Goal: Task Accomplishment & Management: Complete application form

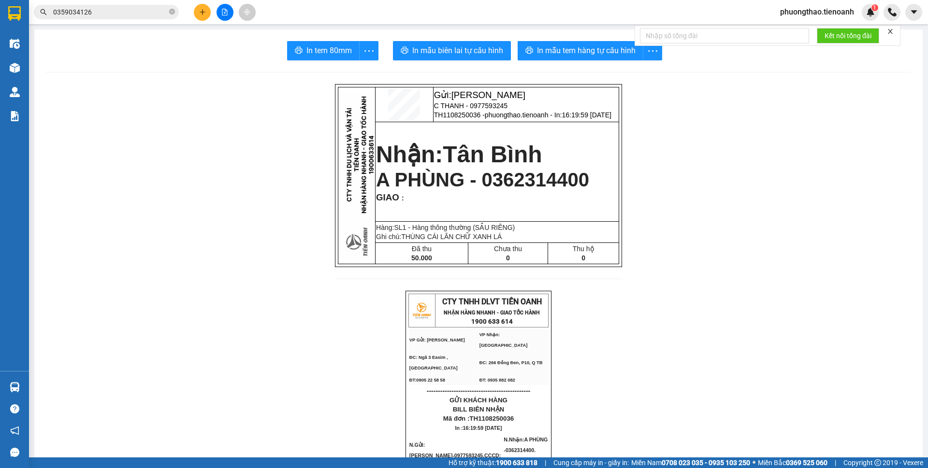
click at [199, 7] on button at bounding box center [202, 12] width 17 height 17
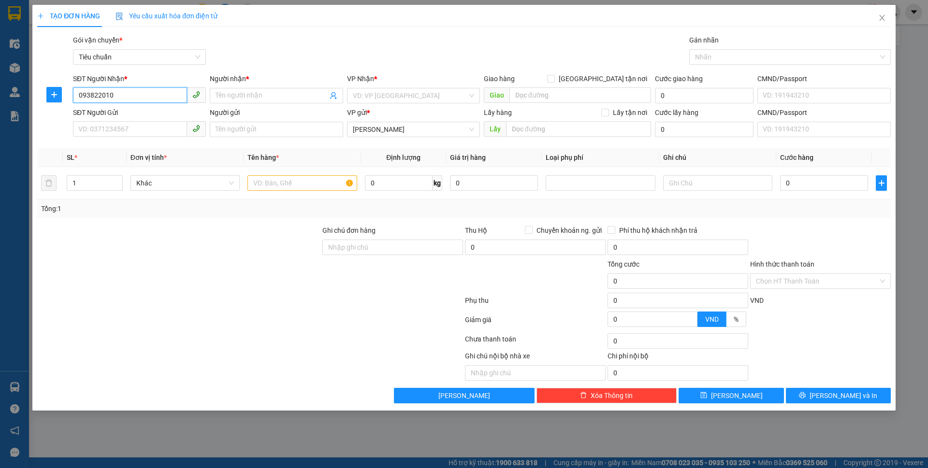
type input "0938220102"
click at [147, 111] on div "0938220102 - A VŨ" at bounding box center [139, 115] width 121 height 11
type input "A VŨ"
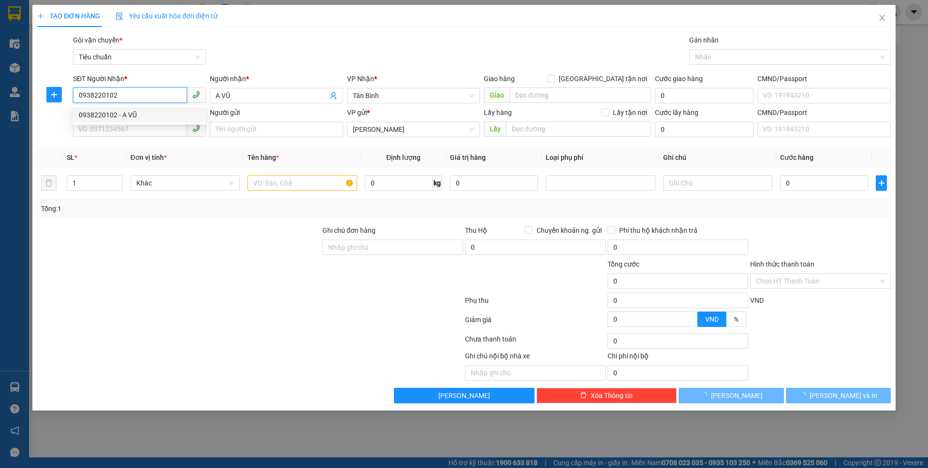
type input "40.000"
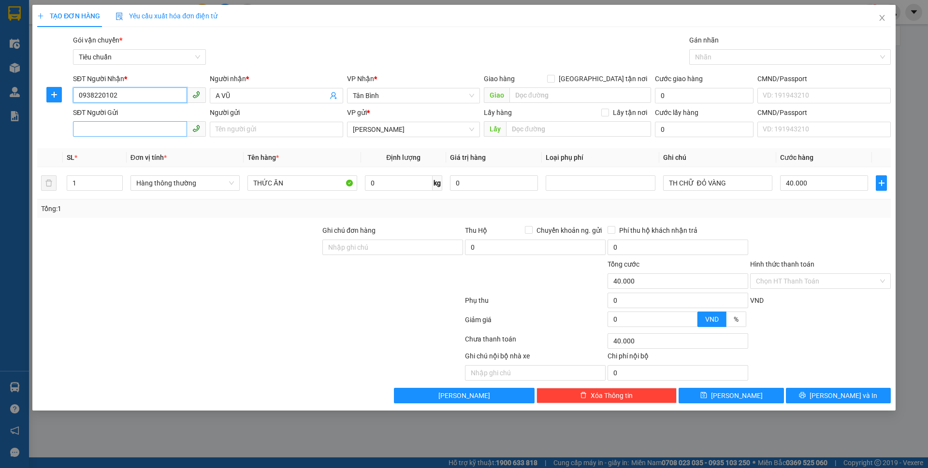
type input "0938220102"
click at [145, 125] on input "SĐT Người Gửi" at bounding box center [130, 128] width 114 height 15
click at [140, 148] on div "0938053653 - A CÒ" at bounding box center [139, 148] width 121 height 11
type input "0938053653"
type input "A CÒ"
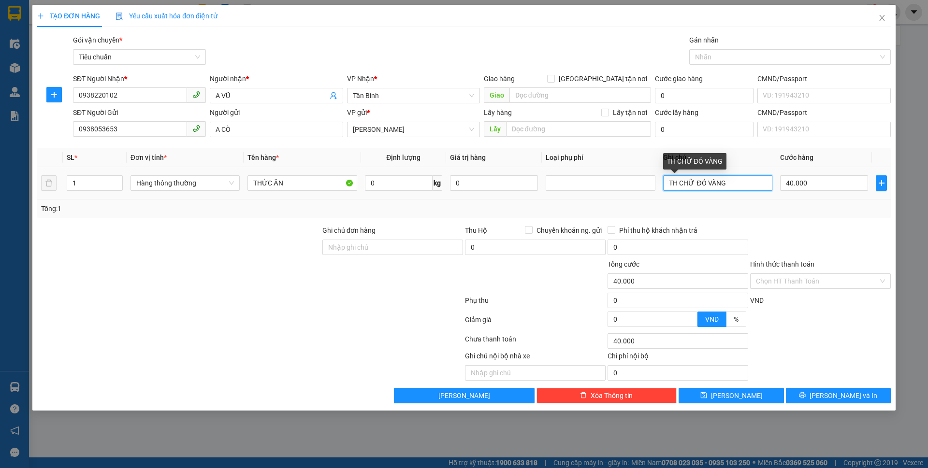
click at [697, 183] on input "TH CHỮ ĐỎ VÀNG" at bounding box center [717, 182] width 109 height 15
drag, startPoint x: 725, startPoint y: 180, endPoint x: 707, endPoint y: 184, distance: 18.2
click at [707, 184] on input "TH CHỮ ĐỎ VÀNG" at bounding box center [717, 182] width 109 height 15
type input "TH CHỮ ĐỎ ĐEN ĐỤC LỖ"
click at [408, 185] on input "0" at bounding box center [399, 182] width 68 height 15
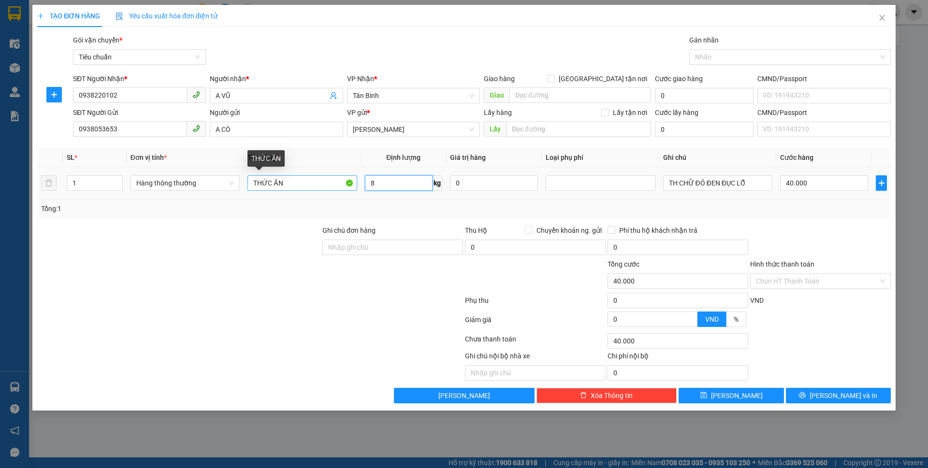
type input "8"
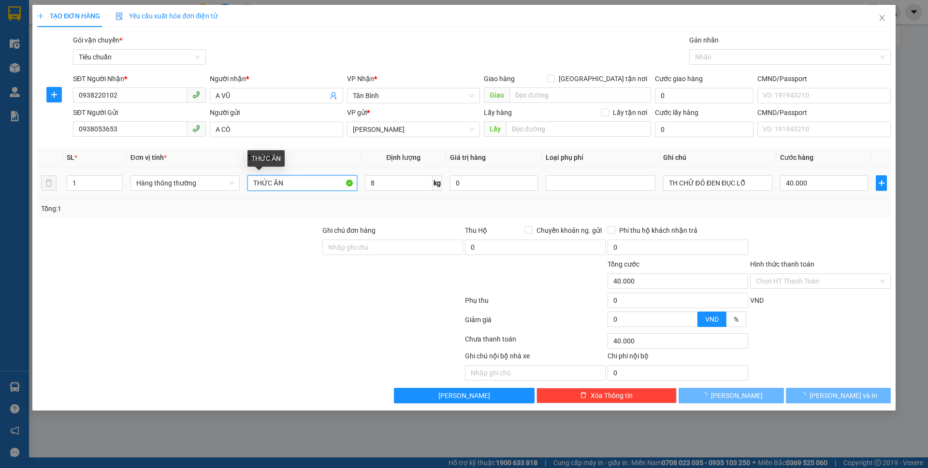
drag, startPoint x: 285, startPoint y: 186, endPoint x: 232, endPoint y: 171, distance: 54.7
click at [235, 179] on tr "1 Hàng thông thường THỨC ĂN 8 kg 0 TH CHỮ ĐỎ ĐEN ĐỤC LỖ 40.000" at bounding box center [463, 183] width 853 height 32
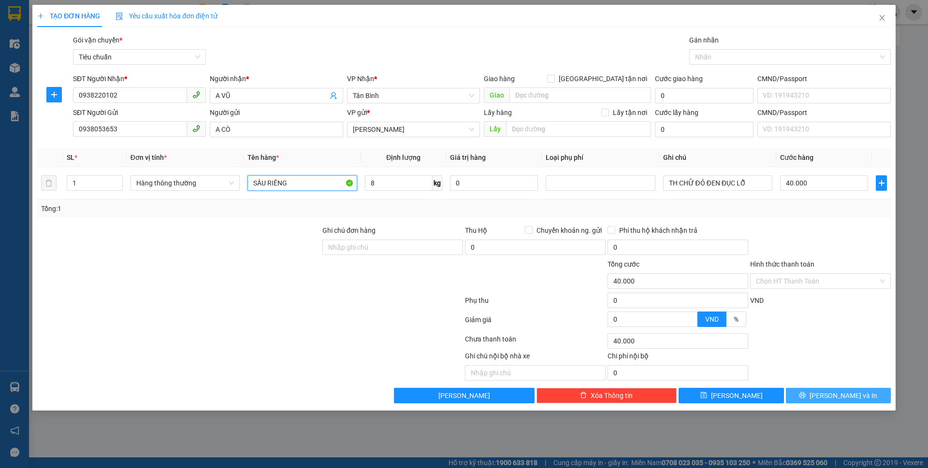
type input "SẦU RIÊNG"
drag, startPoint x: 824, startPoint y: 399, endPoint x: 817, endPoint y: 389, distance: 12.5
click at [805, 399] on span "printer" at bounding box center [802, 396] width 7 height 8
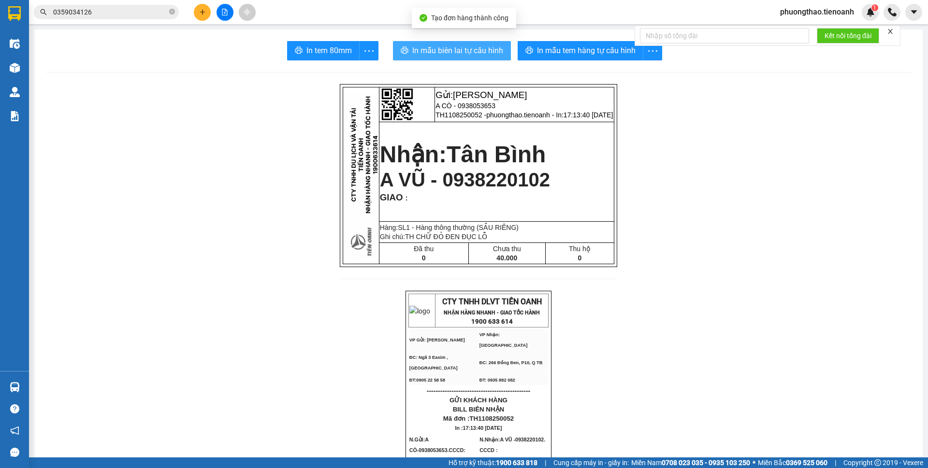
click at [455, 57] on span "In mẫu biên lai tự cấu hình" at bounding box center [457, 50] width 91 height 12
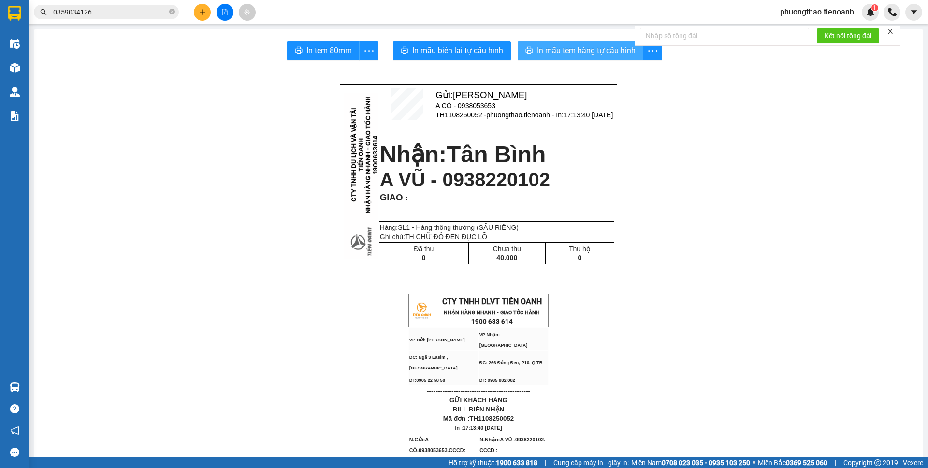
click at [562, 53] on span "In mẫu tem hàng tự cấu hình" at bounding box center [586, 50] width 99 height 12
click at [206, 11] on button at bounding box center [202, 12] width 17 height 17
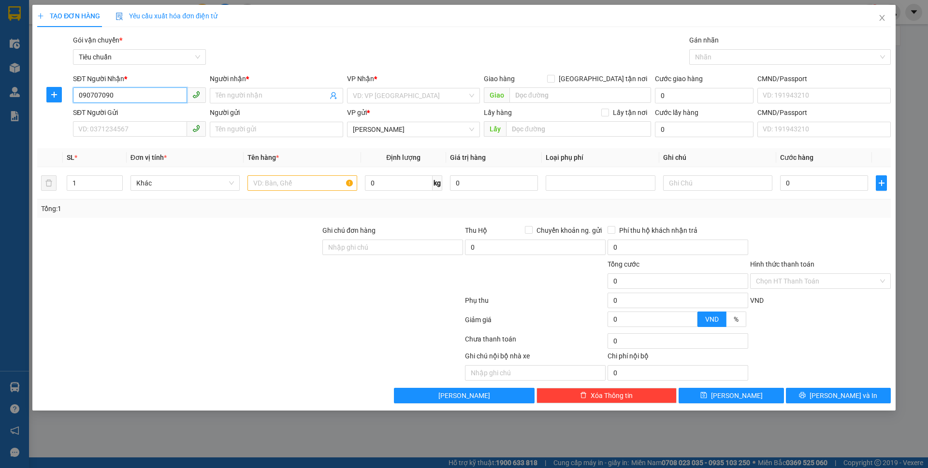
type input "0907070905"
click at [147, 114] on div "0907070905 - TRÂM" at bounding box center [139, 115] width 121 height 11
type input "TRÂM"
checkbox input "true"
type input "81/9 [GEOGRAPHIC_DATA], [GEOGRAPHIC_DATA], [GEOGRAPHIC_DATA], [GEOGRAPHIC_DATA]"
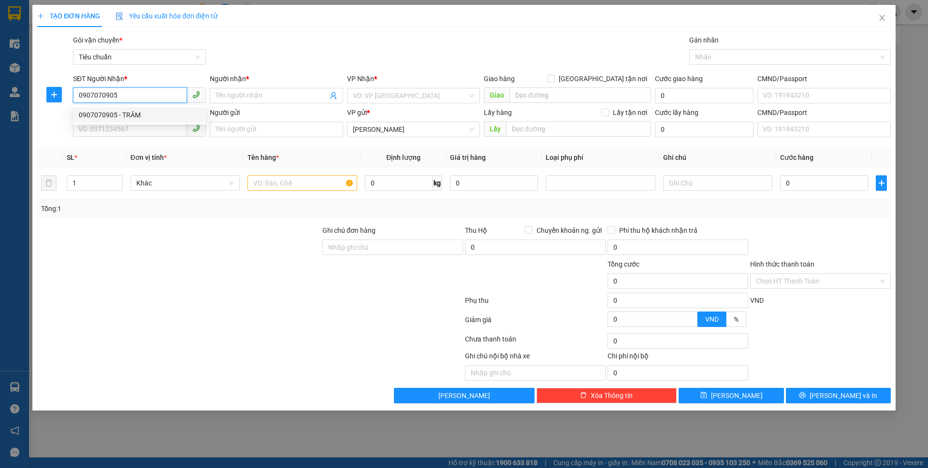
type input "30.000"
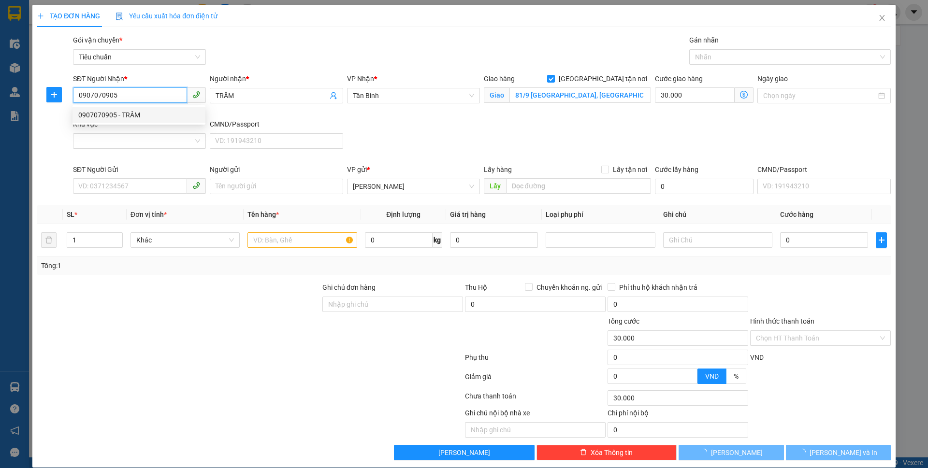
type input "70.000"
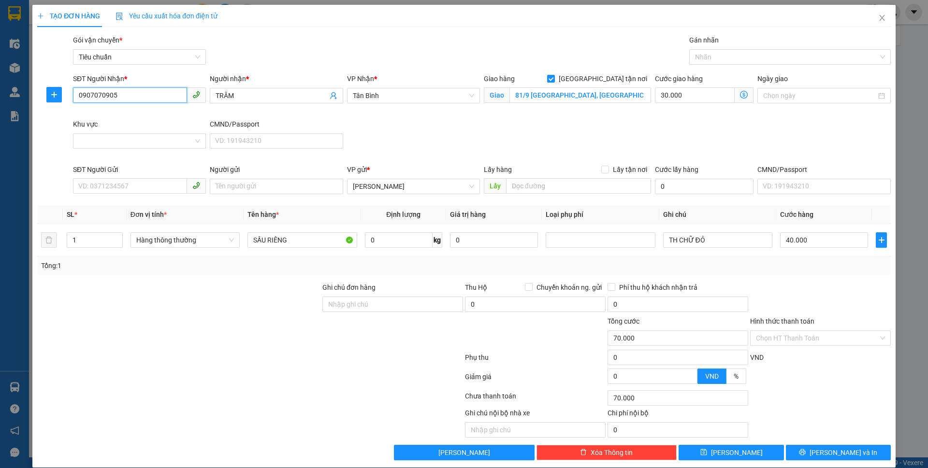
type input "0907070905"
click at [583, 107] on div "Giao hàng [GEOGRAPHIC_DATA] tận nơi Giao 81/9 [GEOGRAPHIC_DATA], [GEOGRAPHIC_DA…" at bounding box center [567, 95] width 171 height 45
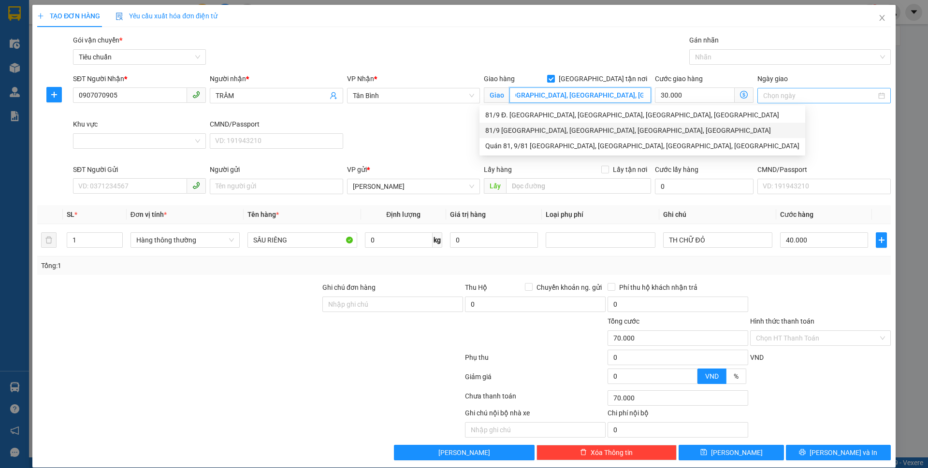
drag, startPoint x: 584, startPoint y: 96, endPoint x: 767, endPoint y: 93, distance: 183.1
click at [767, 93] on div "SĐT Người Nhận * 0907070905 Người nhận * TRÂM VP Nhận * [GEOGRAPHIC_DATA] hàng …" at bounding box center [481, 118] width 821 height 91
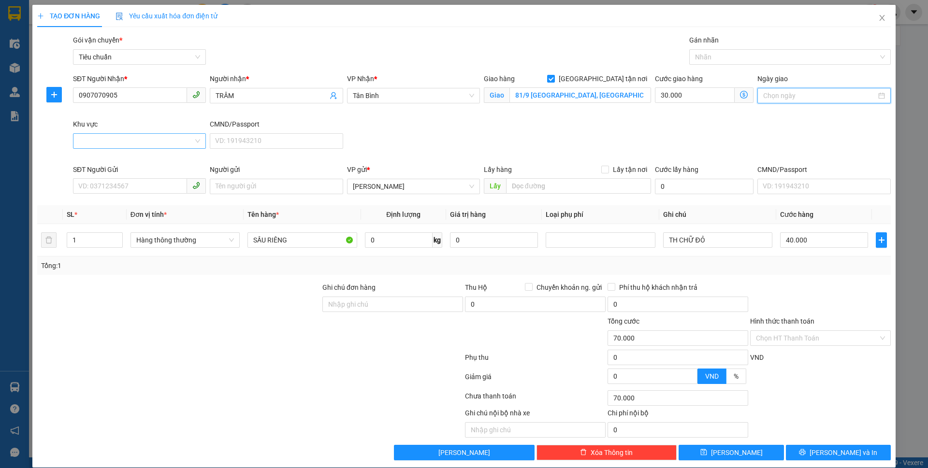
click at [102, 133] on div at bounding box center [139, 140] width 133 height 15
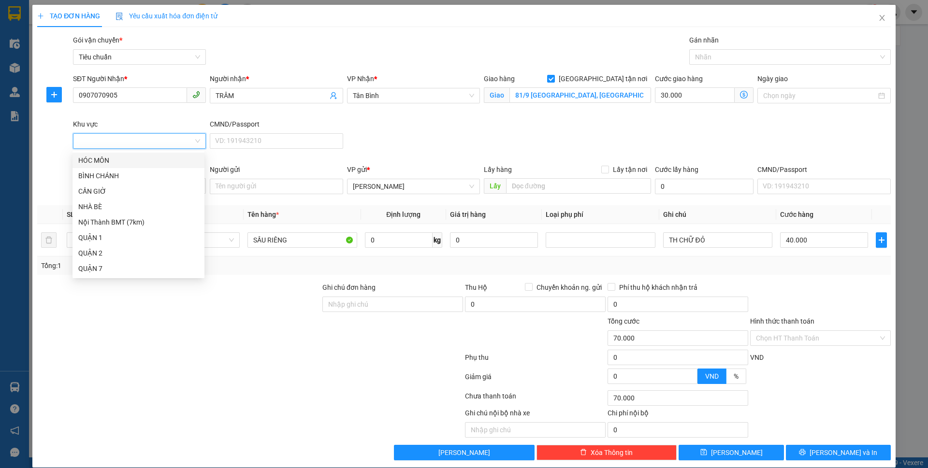
click at [97, 140] on input "Khu vực" at bounding box center [136, 141] width 114 height 14
drag, startPoint x: 209, startPoint y: 339, endPoint x: 209, endPoint y: 332, distance: 6.8
click at [210, 338] on div at bounding box center [178, 333] width 285 height 34
click at [109, 137] on input "Khu vực" at bounding box center [136, 141] width 114 height 14
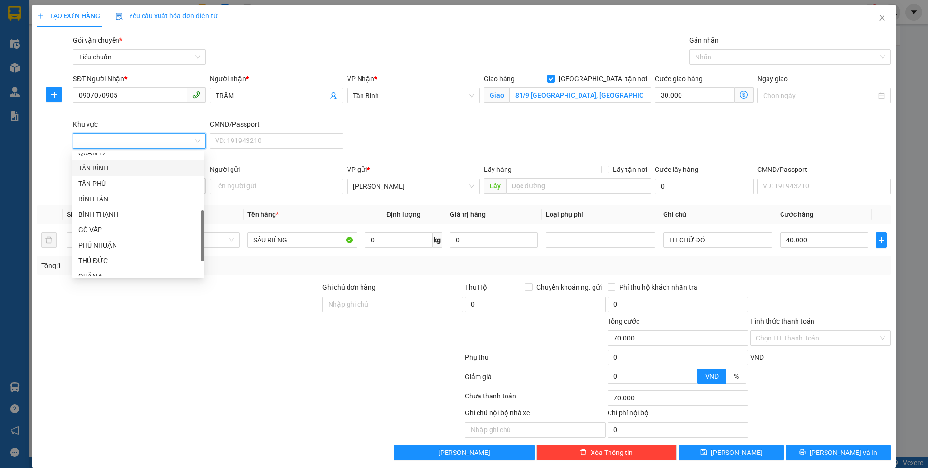
click at [113, 168] on div "TÂN BÌNH" at bounding box center [138, 168] width 120 height 11
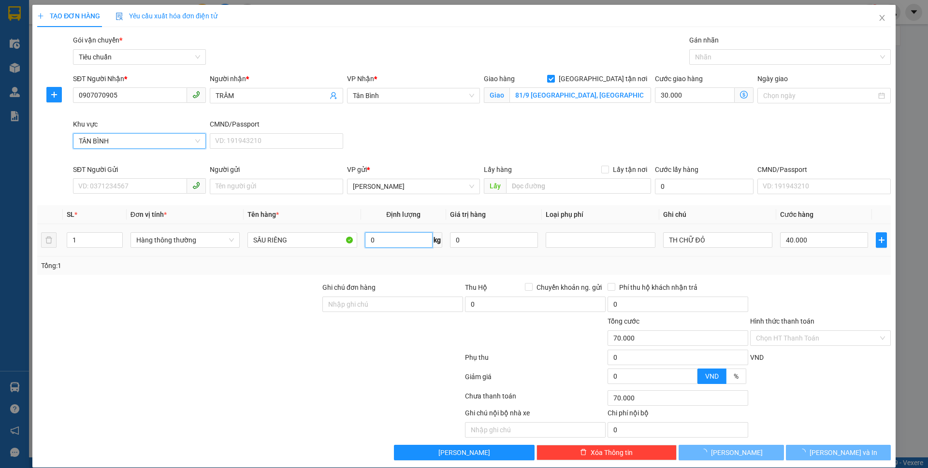
click at [410, 240] on input "0" at bounding box center [399, 239] width 68 height 15
type input "40.000"
type input "0"
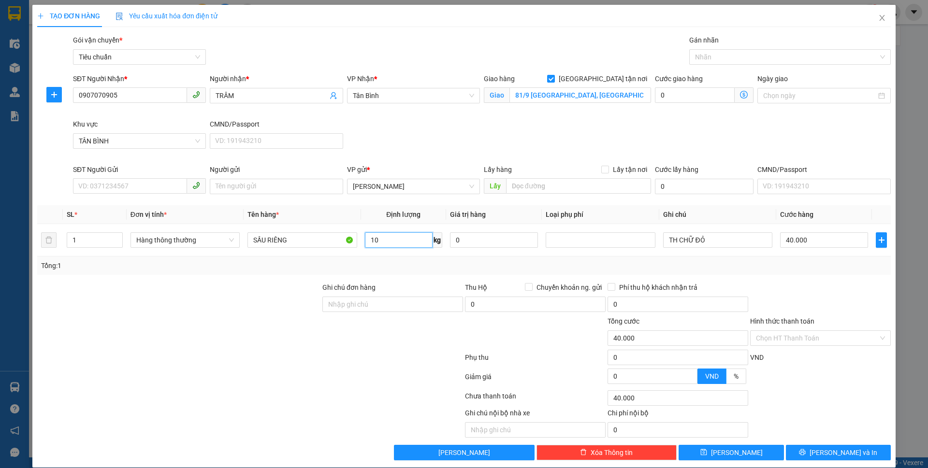
type input "10"
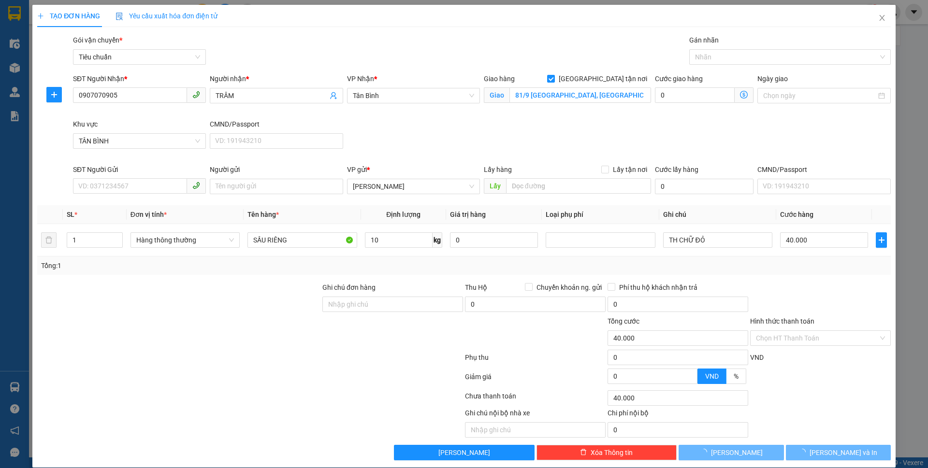
click at [311, 361] on div at bounding box center [250, 359] width 428 height 19
type input "80.000"
type input "40.000"
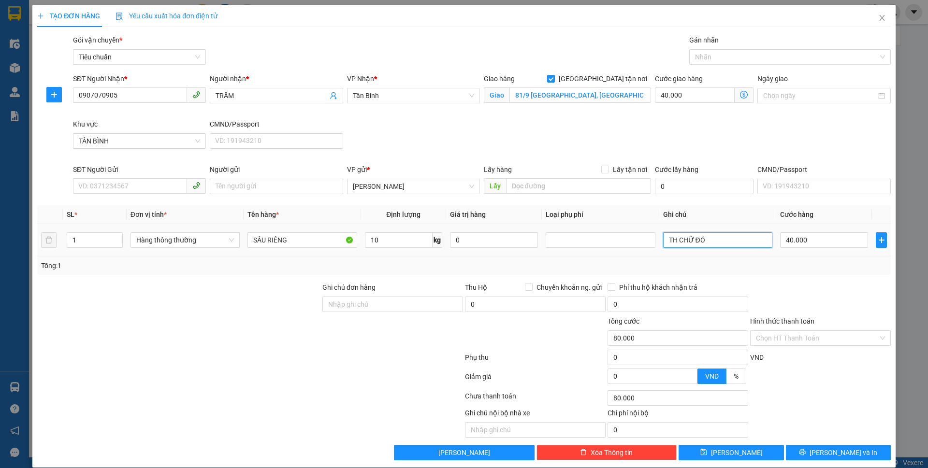
click at [707, 241] on input "TH CHỮ ĐỎ" at bounding box center [717, 239] width 109 height 15
type input "TH CHỮ ĐỎ ĐEN ĐỤC LỖ"
click at [740, 93] on icon "dollar-circle" at bounding box center [744, 95] width 8 height 8
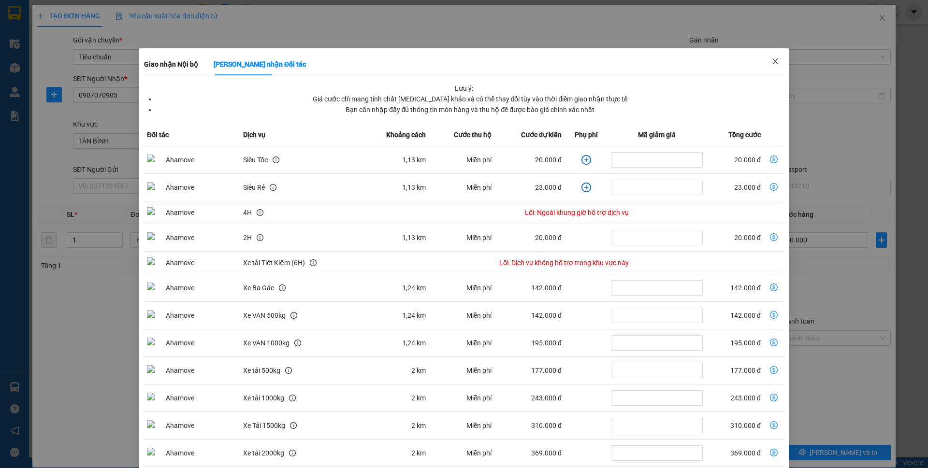
drag, startPoint x: 771, startPoint y: 58, endPoint x: 758, endPoint y: 65, distance: 14.9
click at [771, 58] on icon "close" at bounding box center [775, 61] width 8 height 8
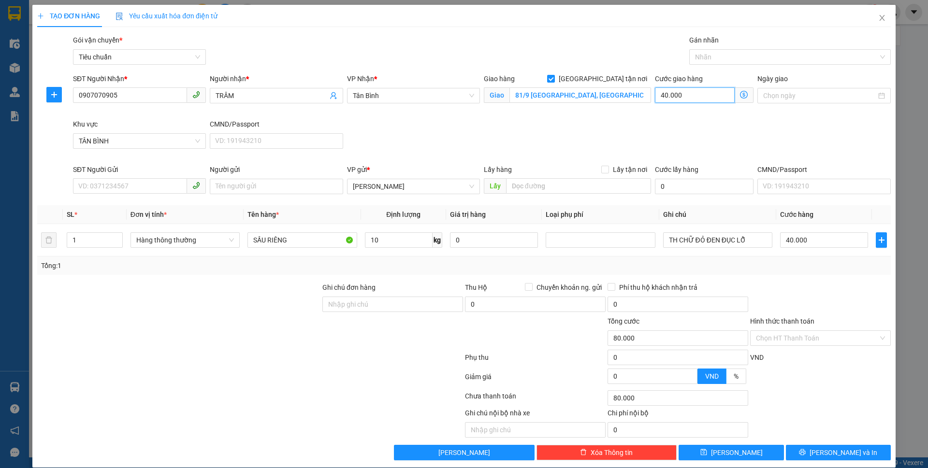
click at [690, 93] on input "40.000" at bounding box center [695, 94] width 80 height 15
type input "40.003"
type input "3"
type input "40.030"
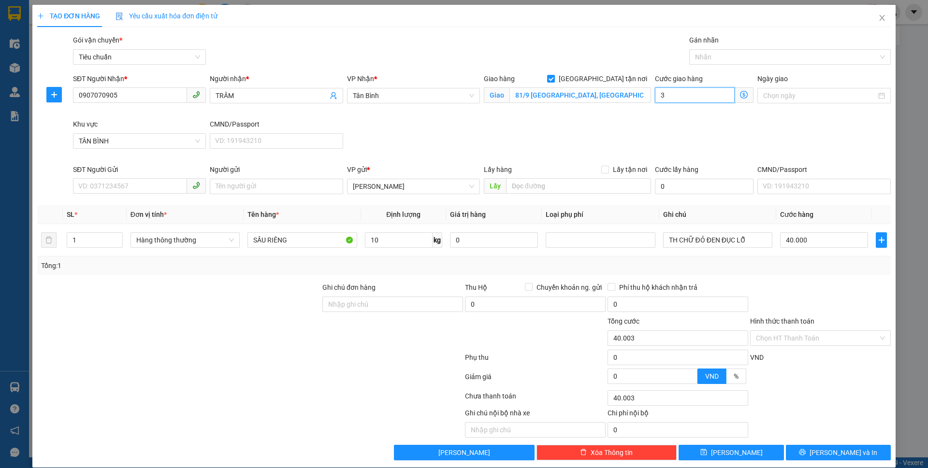
type input "40.030"
type input "30"
type input "70.000"
type input "30.000"
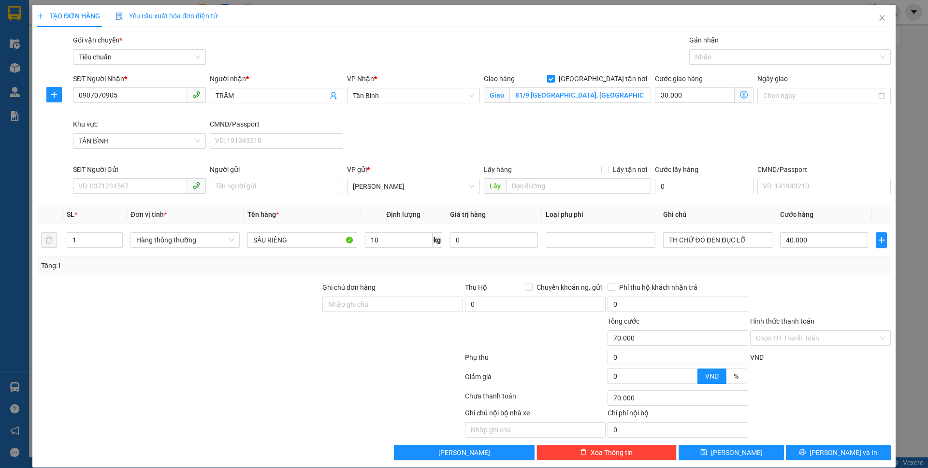
click at [755, 133] on div "SĐT Người Nhận * 0907070905 Người nhận * TRÂM VP Nhận * [GEOGRAPHIC_DATA] hàng …" at bounding box center [481, 118] width 821 height 91
click at [136, 186] on input "SĐT Người Gửi" at bounding box center [130, 185] width 114 height 15
click at [130, 205] on div "0938053653 - A CÒ" at bounding box center [138, 205] width 120 height 11
type input "0938053653"
type input "A CÒ"
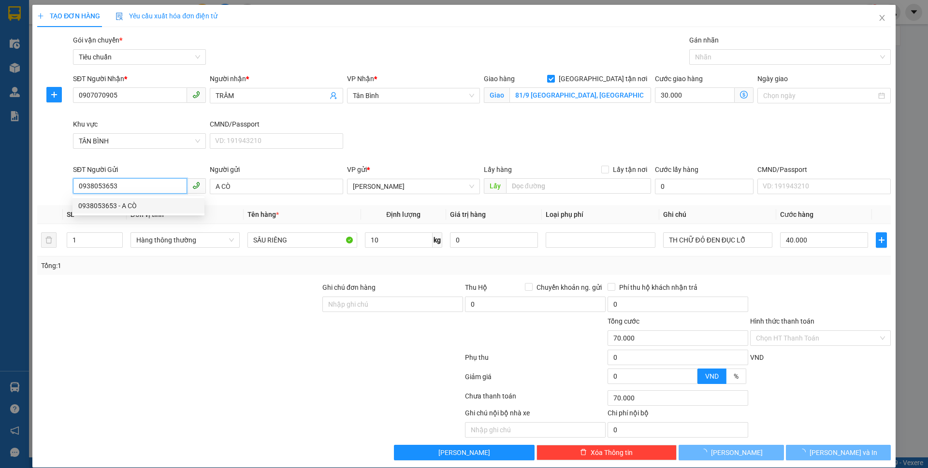
type input "0"
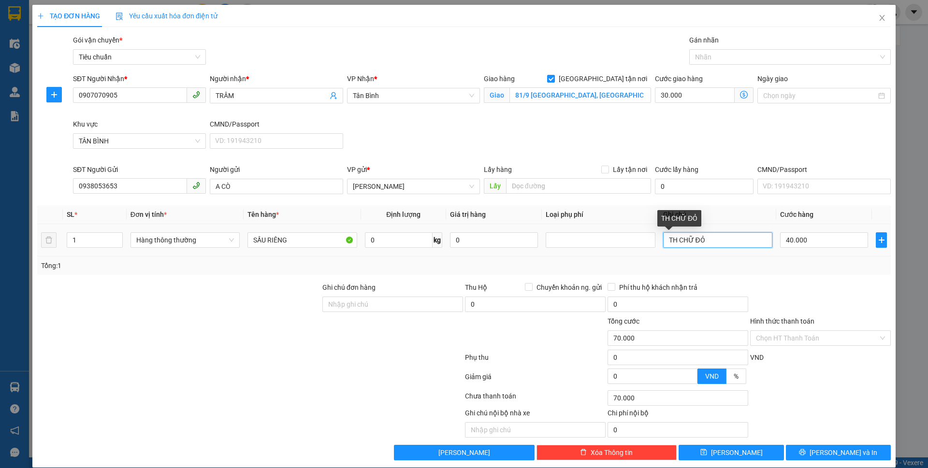
click at [733, 243] on input "TH CHỮ ĐỎ" at bounding box center [717, 239] width 109 height 15
click at [711, 54] on div at bounding box center [784, 57] width 187 height 12
type input "TH CHỮ ĐỎ ĐEN ĐỤC LỖ"
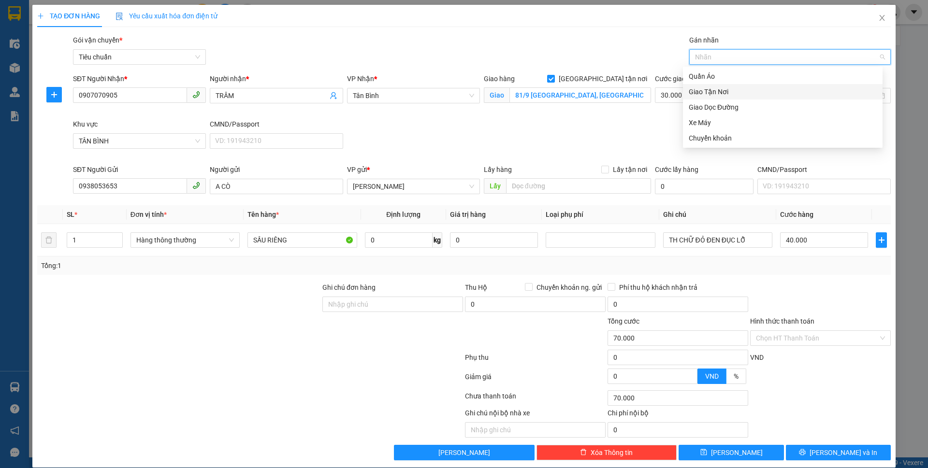
click at [718, 97] on div "Giao Tận Nơi" at bounding box center [782, 91] width 188 height 11
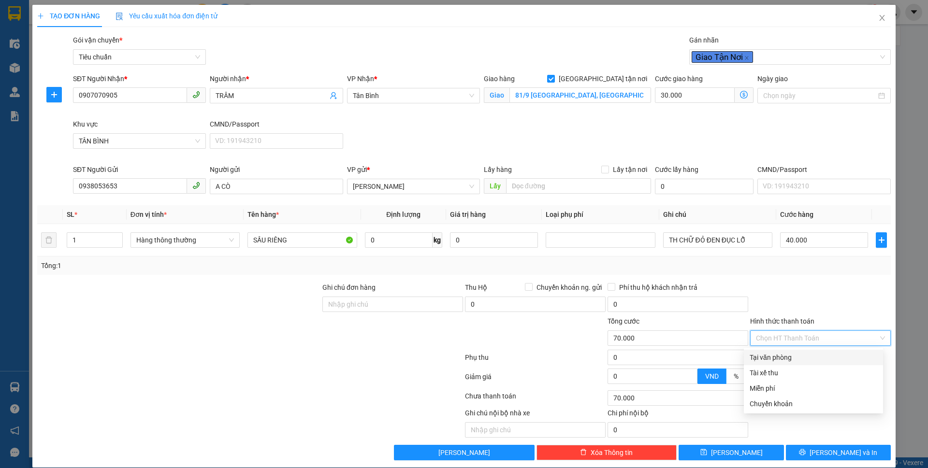
click at [801, 342] on input "Hình thức thanh toán" at bounding box center [817, 338] width 122 height 14
click at [792, 359] on div "Tại văn phòng" at bounding box center [813, 357] width 128 height 11
type input "0"
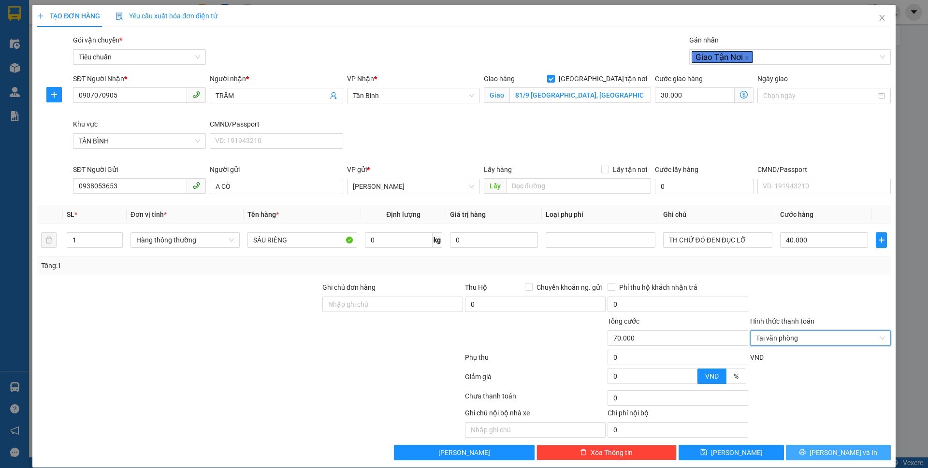
click at [826, 452] on span "[PERSON_NAME] và In" at bounding box center [843, 452] width 68 height 11
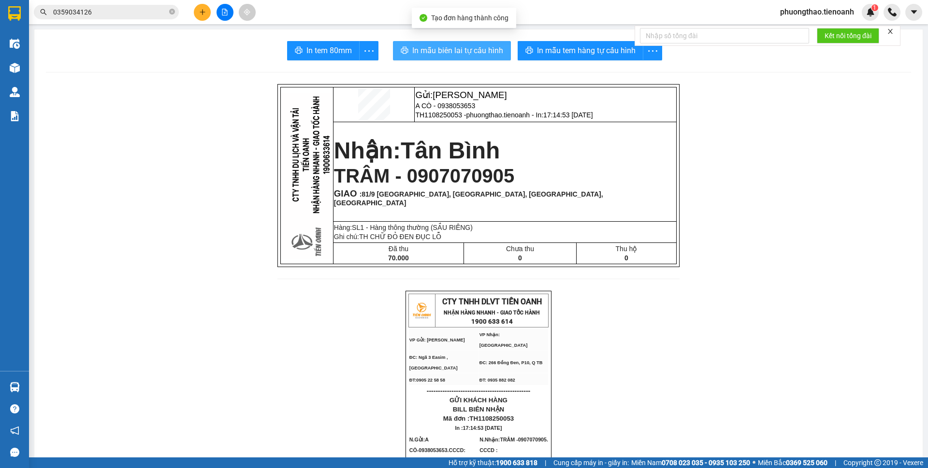
click at [422, 53] on span "In mẫu biên lai tự cấu hình" at bounding box center [457, 50] width 91 height 12
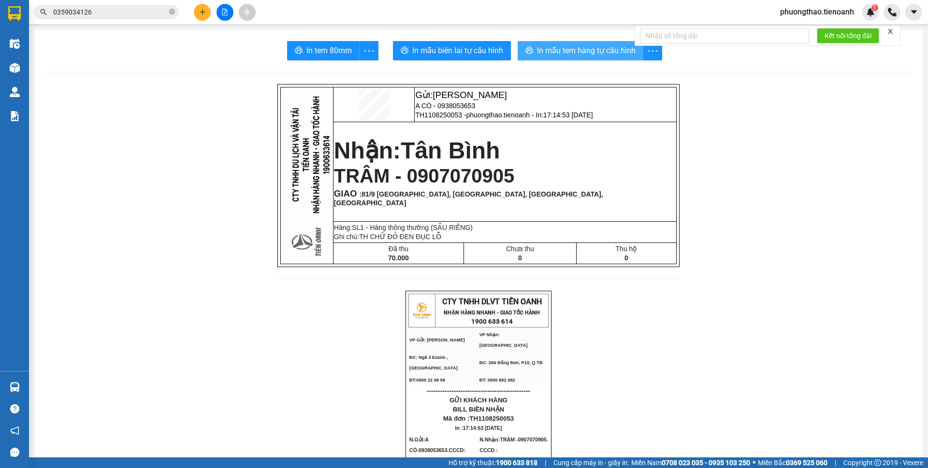
click at [565, 57] on span "In mẫu tem hàng tự cấu hình" at bounding box center [586, 50] width 99 height 12
click at [202, 9] on icon "plus" at bounding box center [202, 12] width 7 height 7
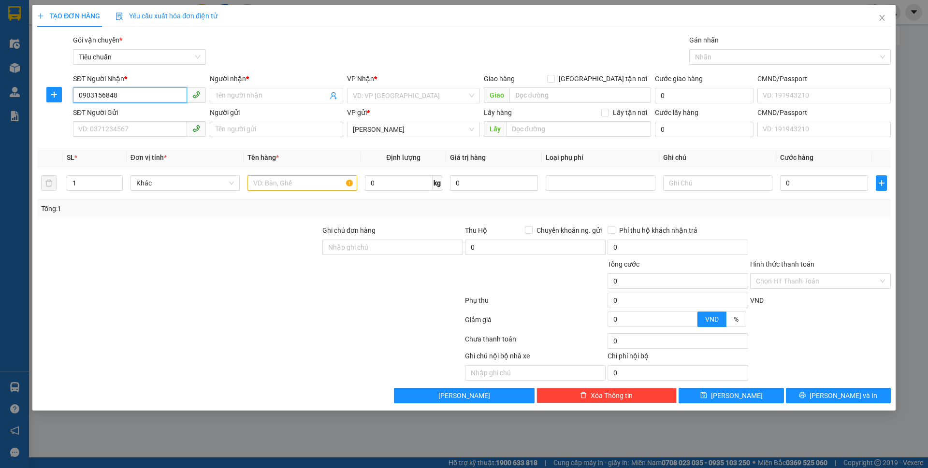
drag, startPoint x: 119, startPoint y: 94, endPoint x: 101, endPoint y: 88, distance: 18.5
click at [101, 90] on input "0903156848" at bounding box center [130, 94] width 114 height 15
type input "0903154868"
click at [147, 114] on div "0903154868 - C NHƯ" at bounding box center [139, 115] width 121 height 11
type input "C NHƯ"
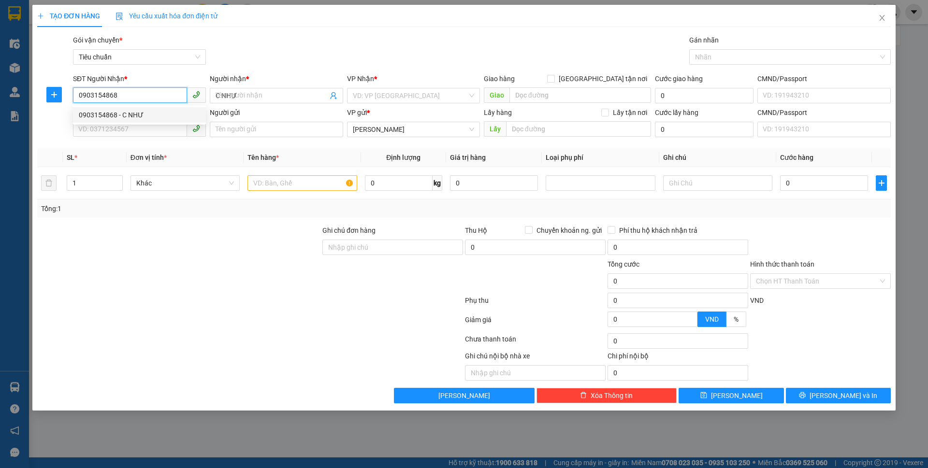
type input "30.000"
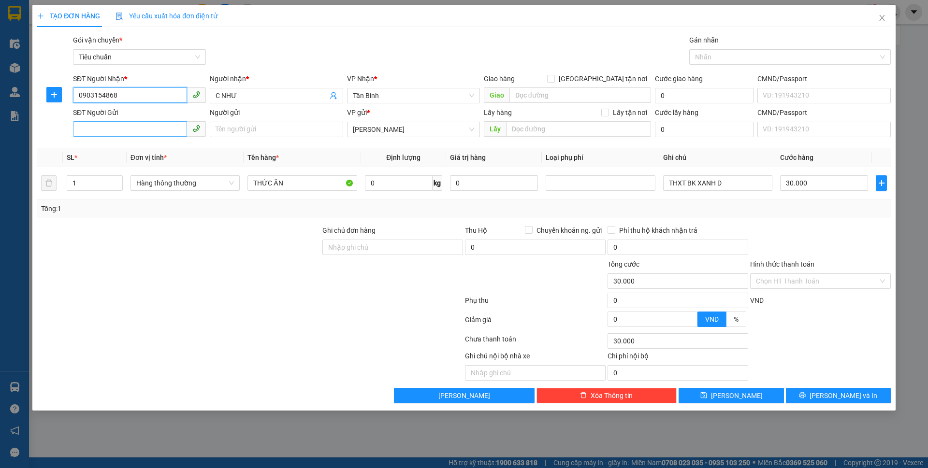
type input "0903154868"
click at [115, 128] on input "SĐT Người Gửi" at bounding box center [130, 128] width 114 height 15
click at [142, 146] on div "0938053653 - A CÒ" at bounding box center [139, 148] width 121 height 11
type input "0938053653"
type input "A CÒ"
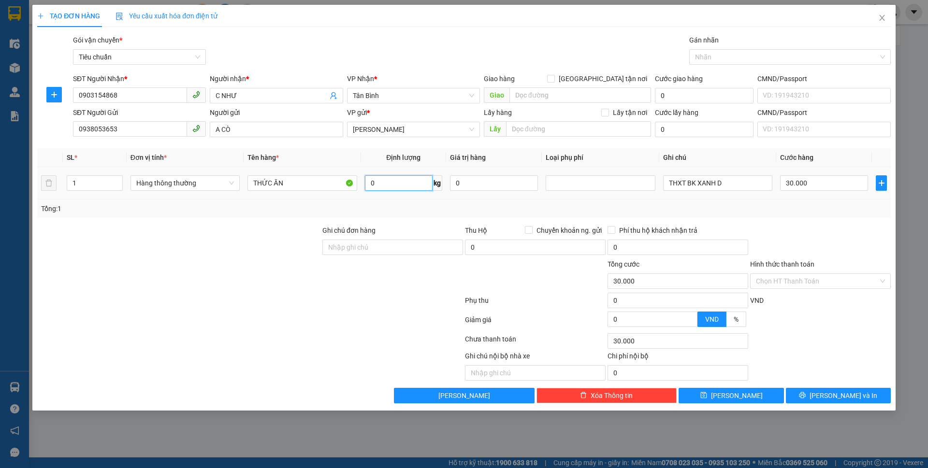
click at [384, 182] on input "0" at bounding box center [399, 182] width 68 height 15
type input "15"
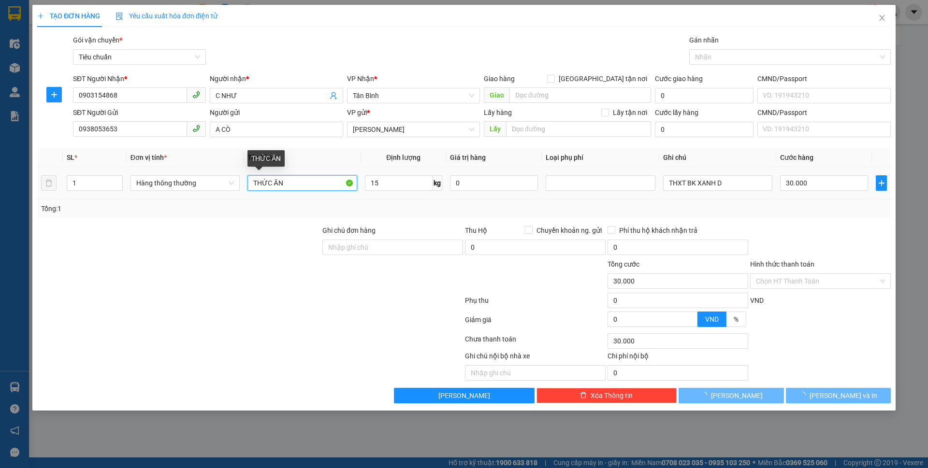
type input "50.000"
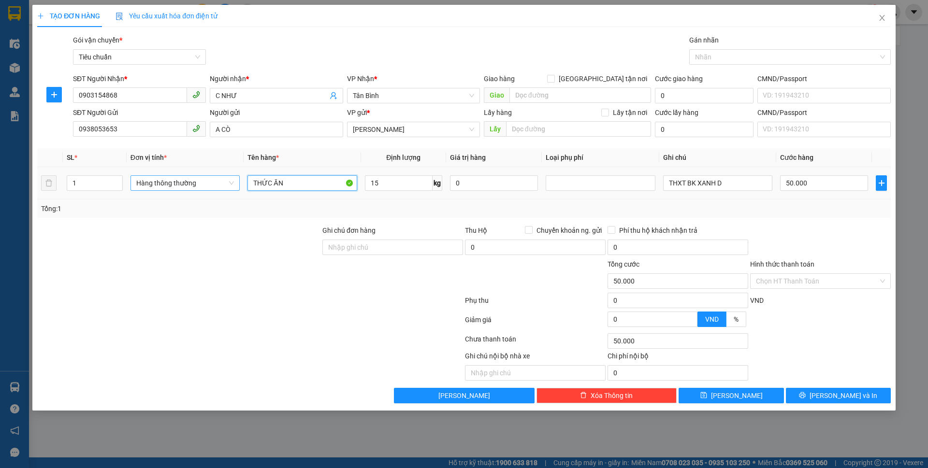
drag, startPoint x: 283, startPoint y: 181, endPoint x: 232, endPoint y: 182, distance: 50.7
click at [232, 182] on tr "1 Hàng thông thường THỨC ĂN 15 kg 0 THXT BK XANH D 50.000" at bounding box center [463, 183] width 853 height 32
type input "SẦU RIÊNG"
drag, startPoint x: 742, startPoint y: 179, endPoint x: 651, endPoint y: 177, distance: 91.3
click at [651, 177] on tr "1 Hàng thông thường SẦU RIÊNG 15 kg 0 THXT BK XANH D 50.000" at bounding box center [463, 183] width 853 height 32
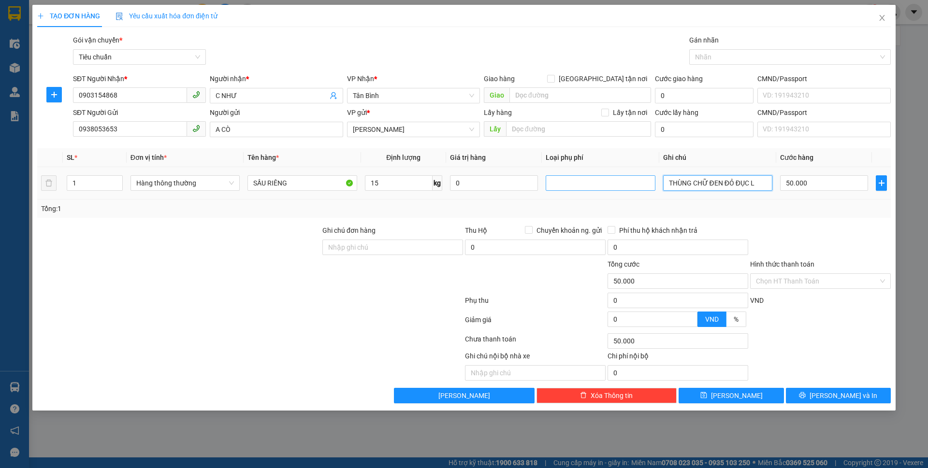
type input "THÙNG CHỮ ĐEN ĐỎ ĐỤC LỖ"
click at [817, 282] on input "Hình thức thanh toán" at bounding box center [817, 281] width 122 height 14
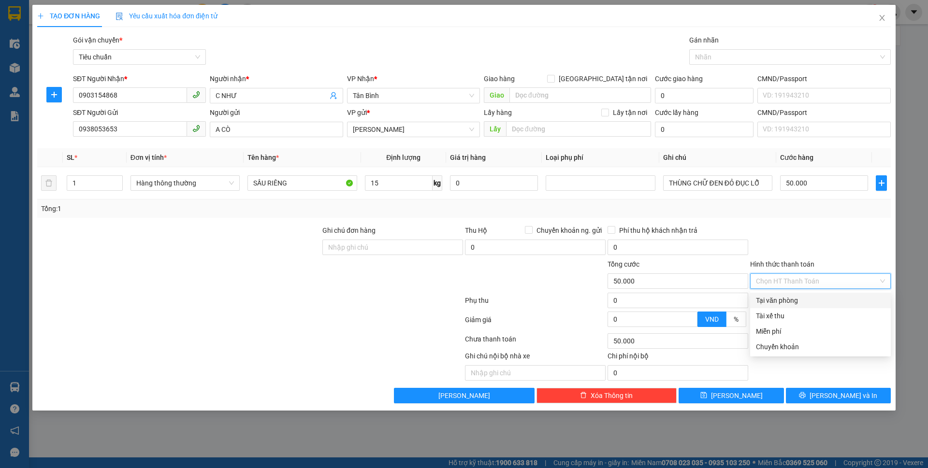
drag, startPoint x: 816, startPoint y: 299, endPoint x: 837, endPoint y: 375, distance: 79.6
click at [816, 300] on div "Tại văn phòng" at bounding box center [820, 300] width 129 height 11
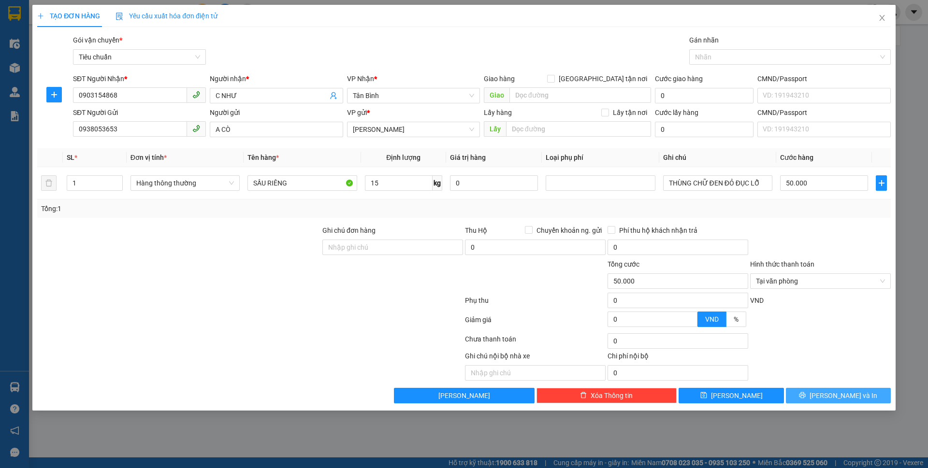
click at [839, 393] on span "[PERSON_NAME] và In" at bounding box center [843, 395] width 68 height 11
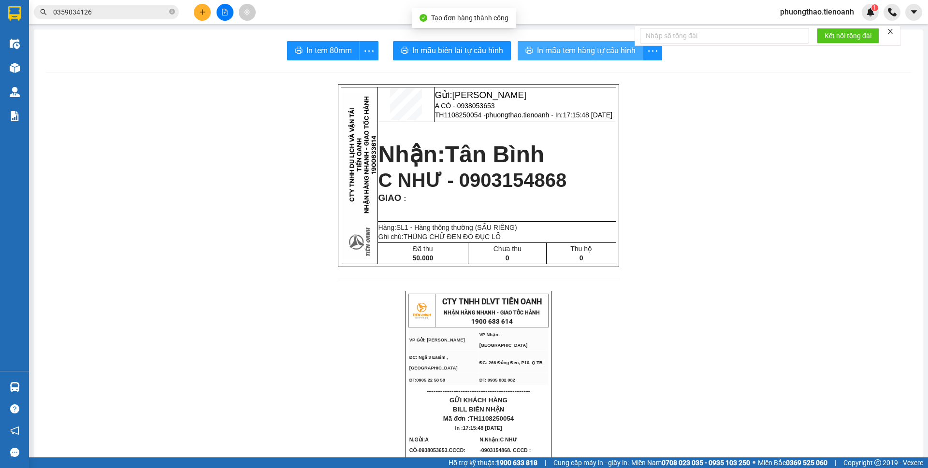
click at [598, 49] on span "In mẫu tem hàng tự cấu hình" at bounding box center [586, 50] width 99 height 12
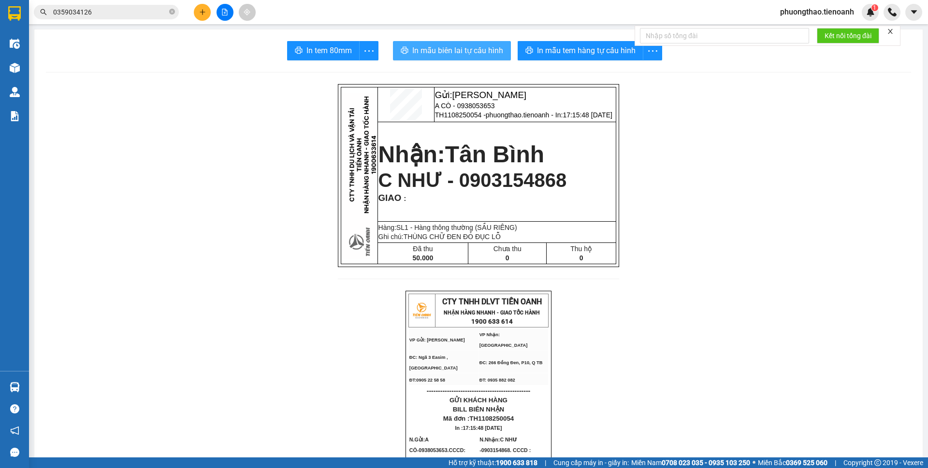
click at [471, 50] on span "In mẫu biên lai tự cấu hình" at bounding box center [457, 50] width 91 height 12
click at [204, 16] on button at bounding box center [202, 12] width 17 height 17
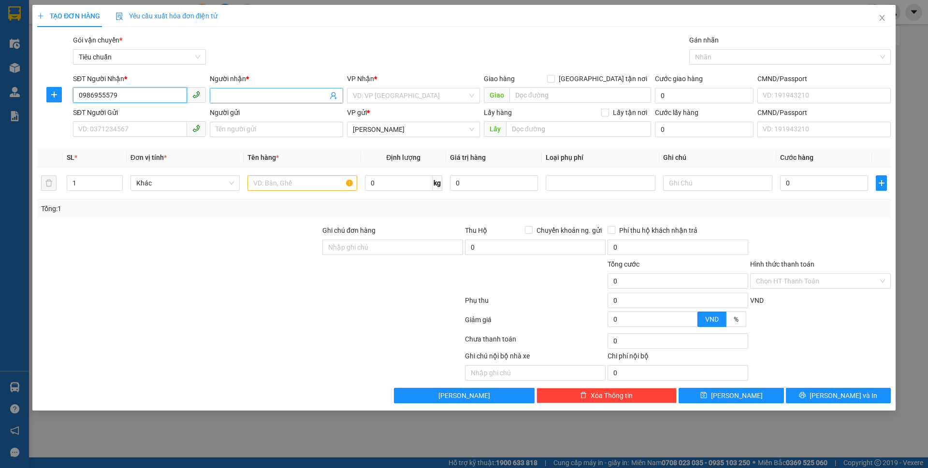
type input "0986955579"
click at [243, 99] on input "Người nhận *" at bounding box center [271, 95] width 112 height 11
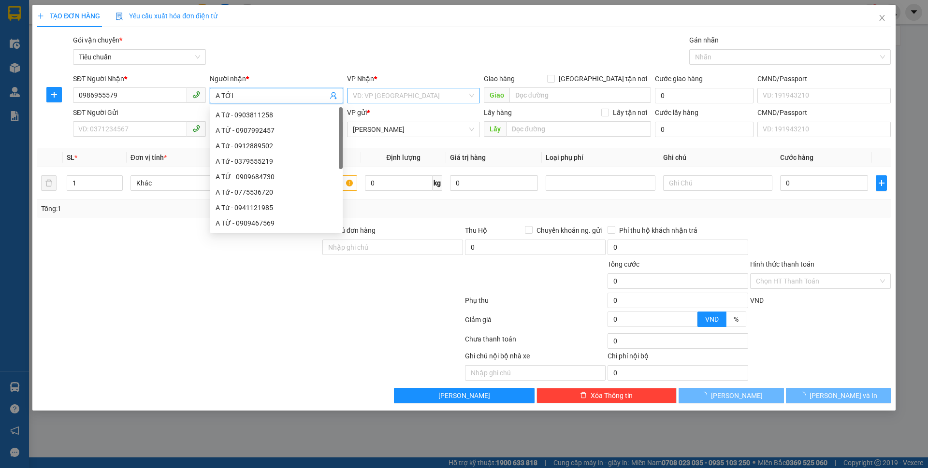
type input "A TỚI"
click at [364, 97] on input "search" at bounding box center [410, 95] width 114 height 14
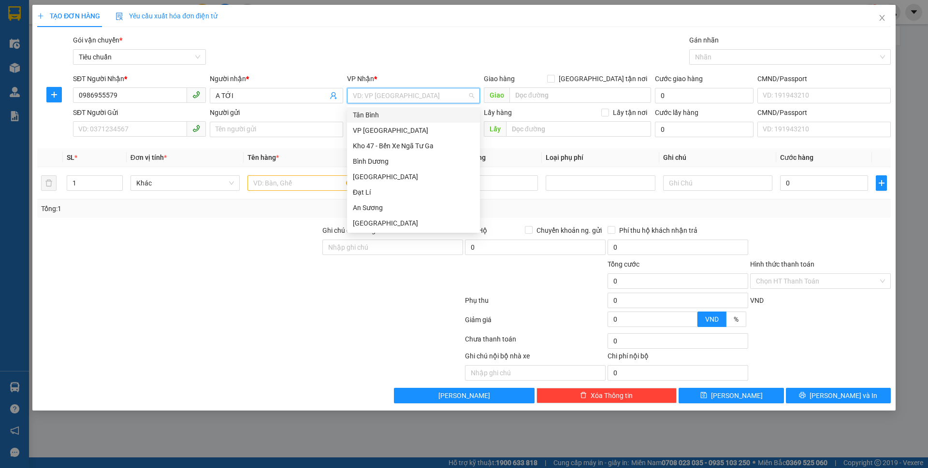
click at [375, 113] on div "Tân Bình" at bounding box center [413, 115] width 121 height 11
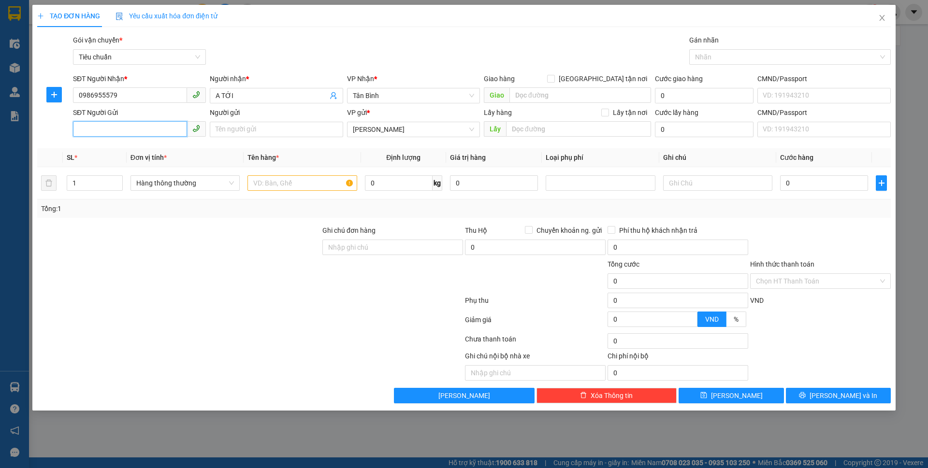
click at [119, 128] on input "SĐT Người Gửi" at bounding box center [130, 128] width 114 height 15
type input "0941037127"
click at [248, 126] on input "Người gửi" at bounding box center [276, 129] width 133 height 15
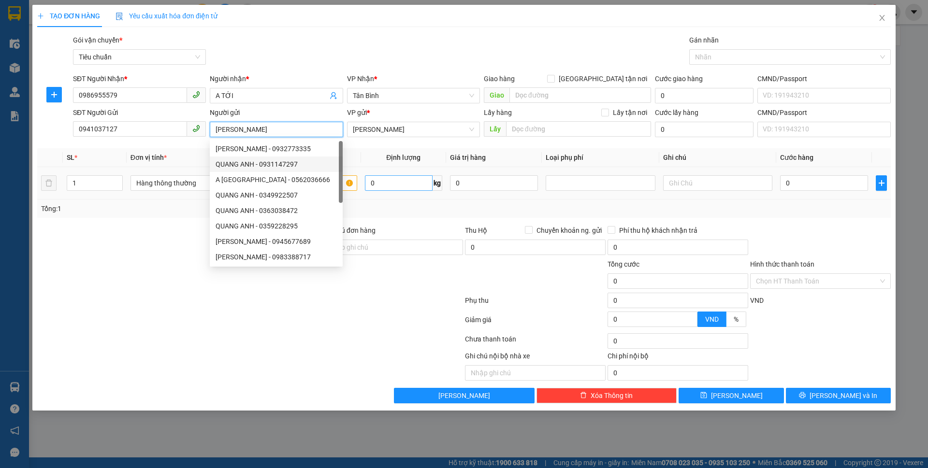
type input "[PERSON_NAME]"
click at [385, 182] on input "0" at bounding box center [399, 182] width 68 height 15
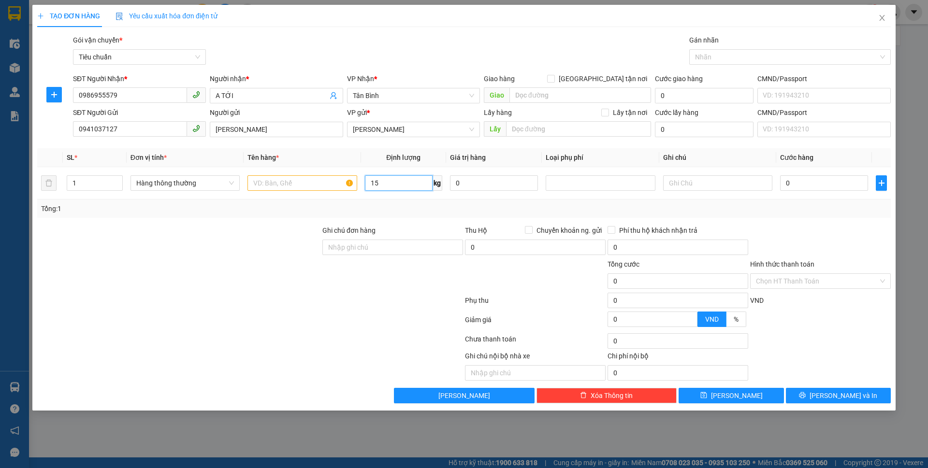
type input "15"
click at [275, 293] on div at bounding box center [250, 302] width 428 height 19
type input "50.000"
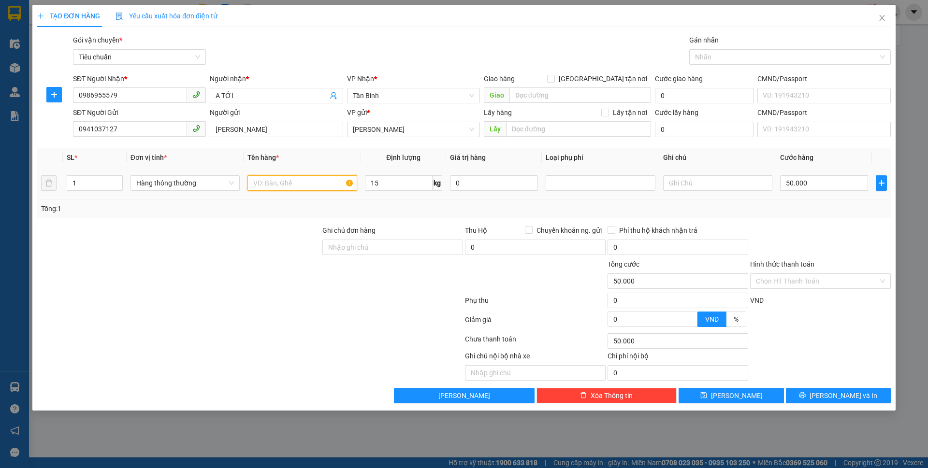
click at [300, 185] on input "text" at bounding box center [301, 182] width 109 height 15
type input "SẦU RIÊNG"
click at [695, 184] on input "text" at bounding box center [717, 182] width 109 height 15
type input "THÙNG TRƠN"
click at [807, 284] on input "Hình thức thanh toán" at bounding box center [817, 281] width 122 height 14
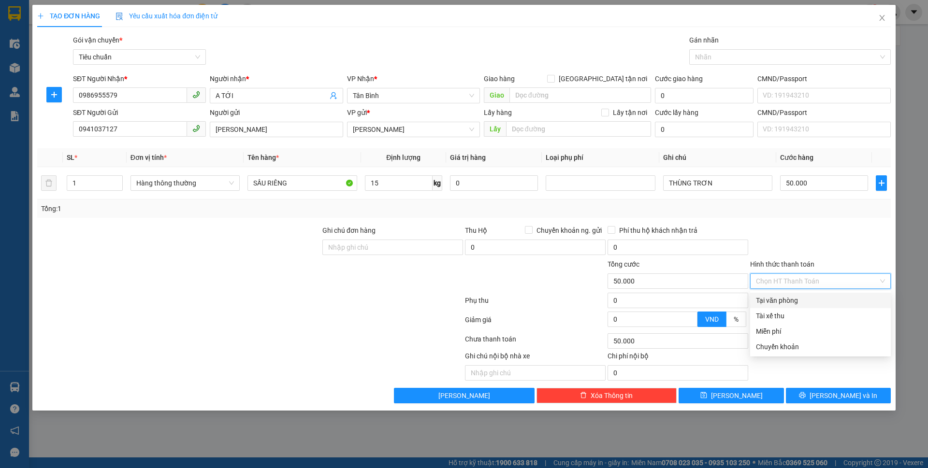
click at [808, 300] on div "Tại văn phòng" at bounding box center [820, 300] width 129 height 11
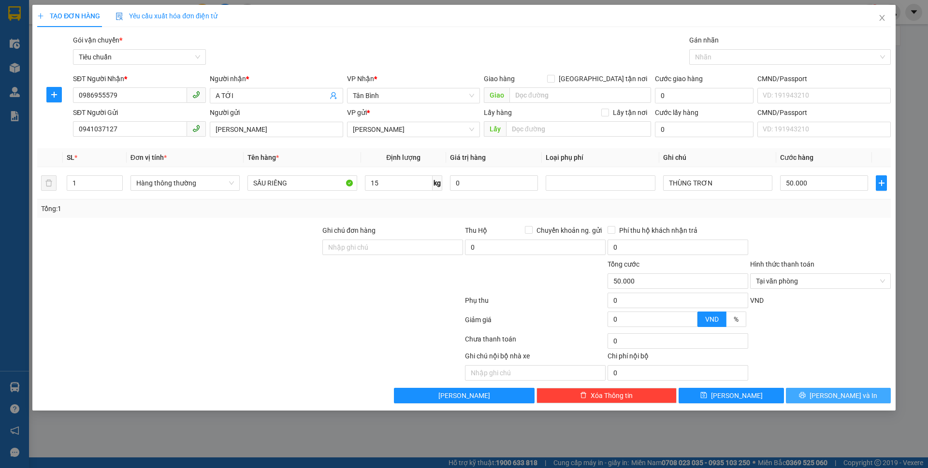
click at [836, 395] on span "[PERSON_NAME] và In" at bounding box center [843, 395] width 68 height 11
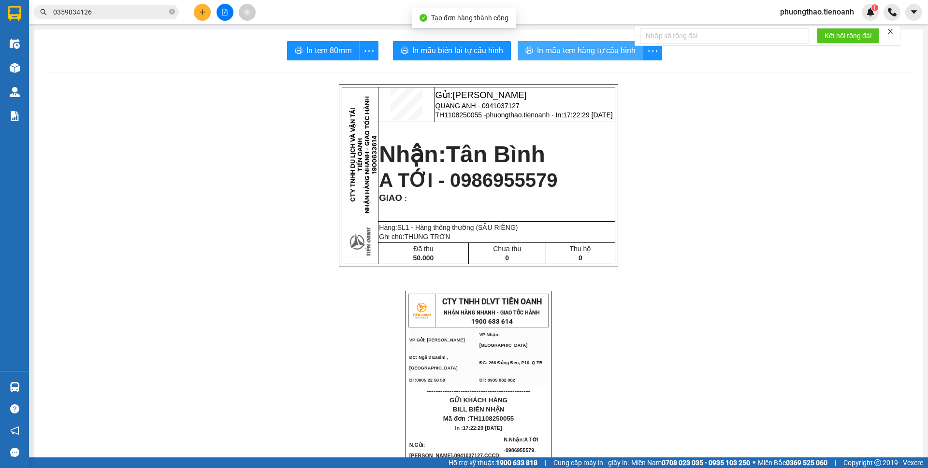
click at [551, 49] on span "In mẫu tem hàng tự cấu hình" at bounding box center [586, 50] width 99 height 12
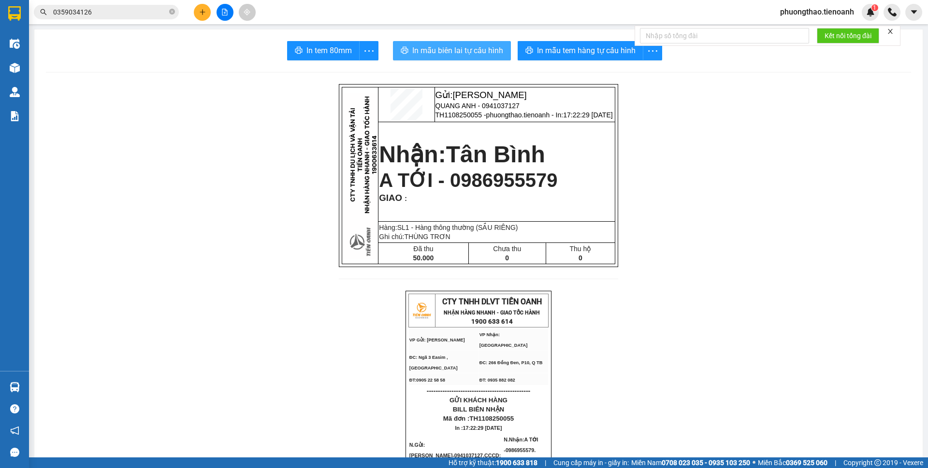
click at [457, 49] on span "In mẫu biên lai tự cấu hình" at bounding box center [457, 50] width 91 height 12
